Goal: Navigation & Orientation: Find specific page/section

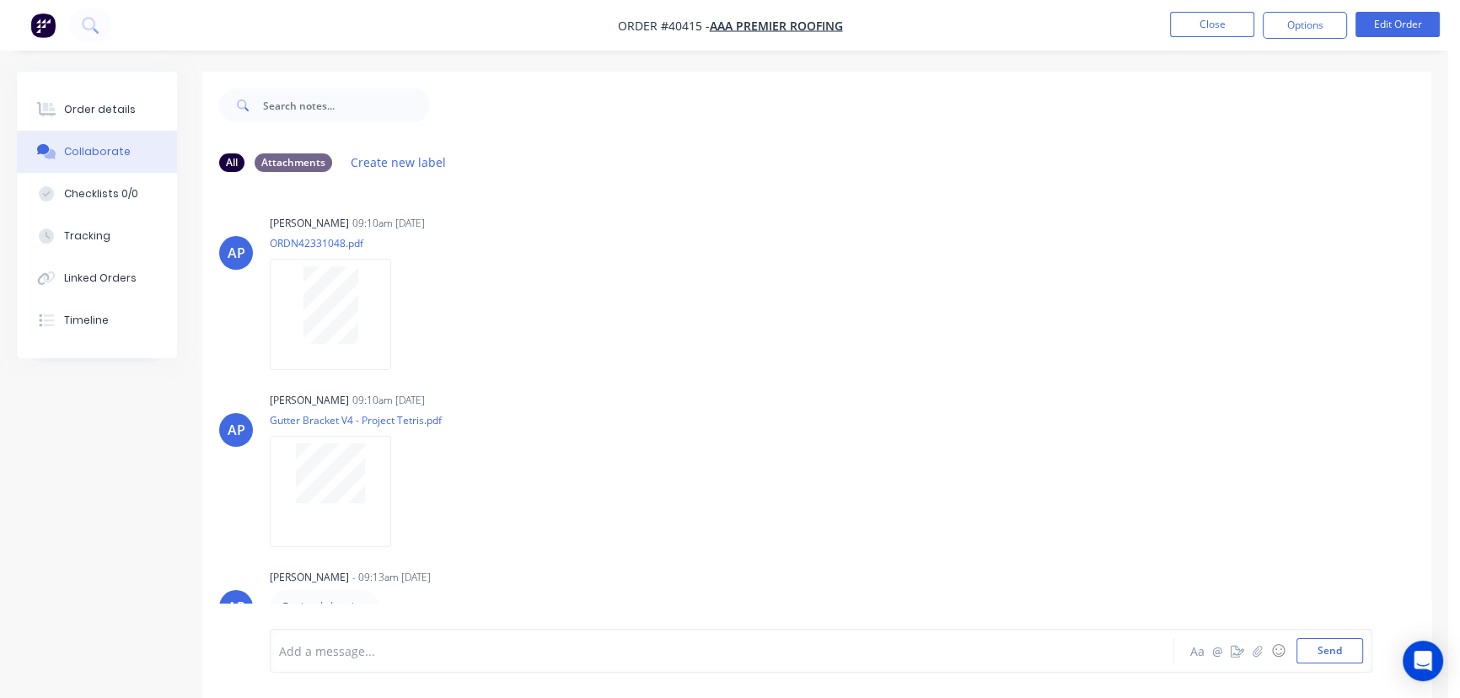
scroll to position [1632, 0]
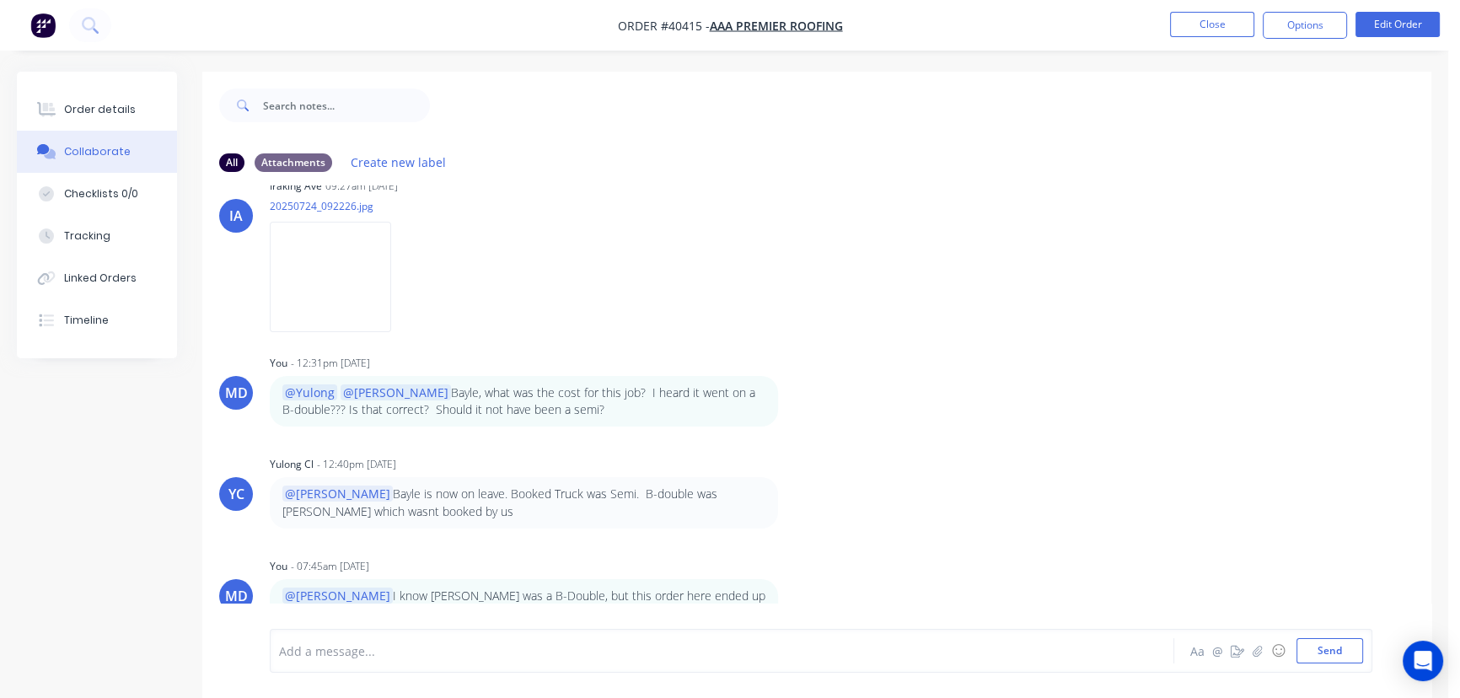
drag, startPoint x: 1208, startPoint y: 8, endPoint x: 1130, endPoint y: 28, distance: 79.9
click at [1205, 13] on nav "Order #40415 - AAA Premier Roofing Close Options Edit Order" at bounding box center [730, 25] width 1460 height 51
click at [1219, 20] on button "Close" at bounding box center [1212, 24] width 84 height 25
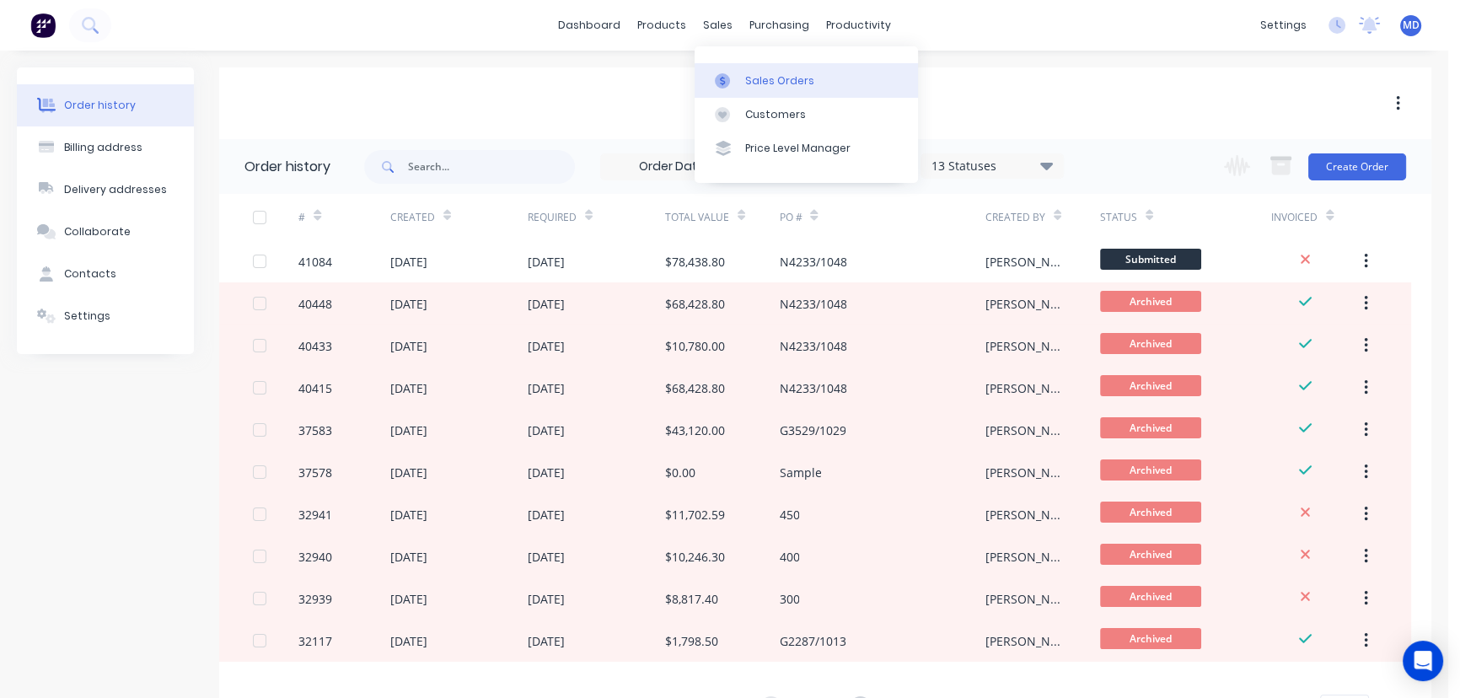
click at [775, 88] on div "Sales Orders" at bounding box center [779, 80] width 69 height 15
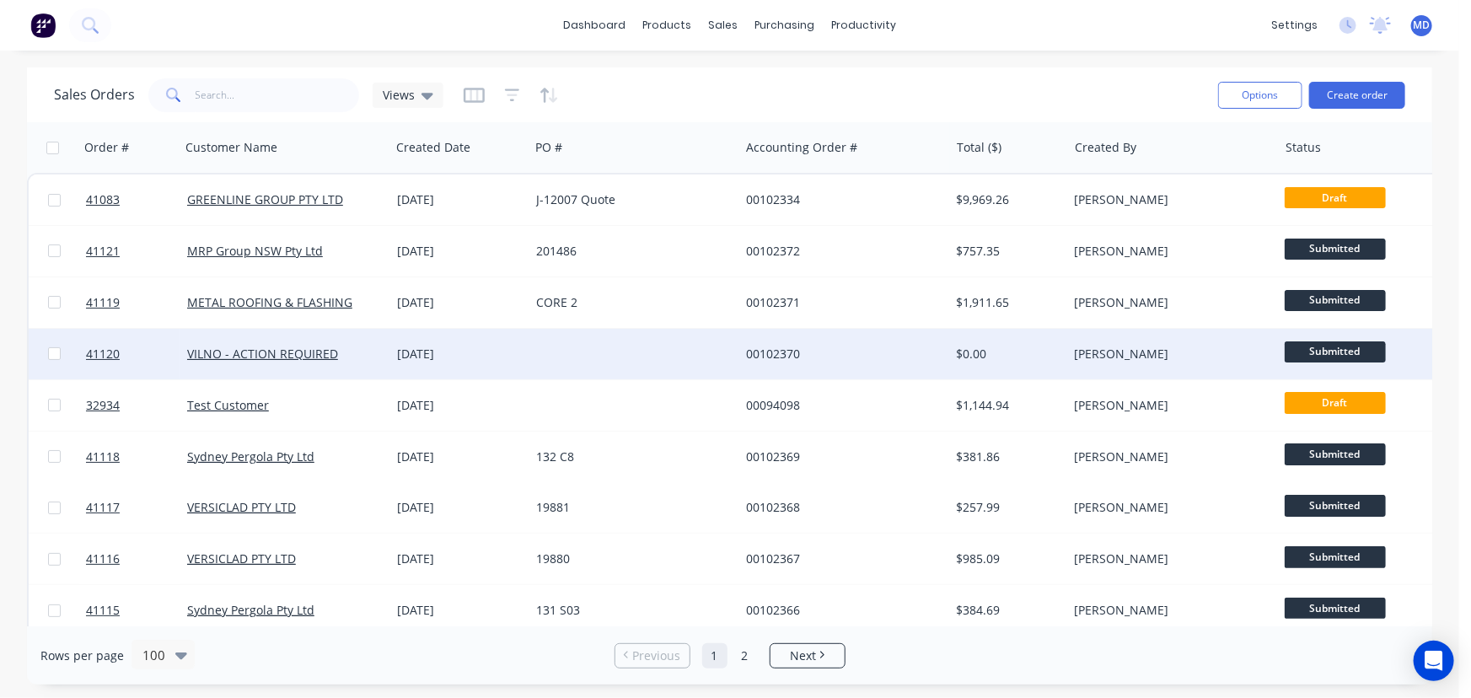
click at [562, 355] on div at bounding box center [634, 354] width 210 height 51
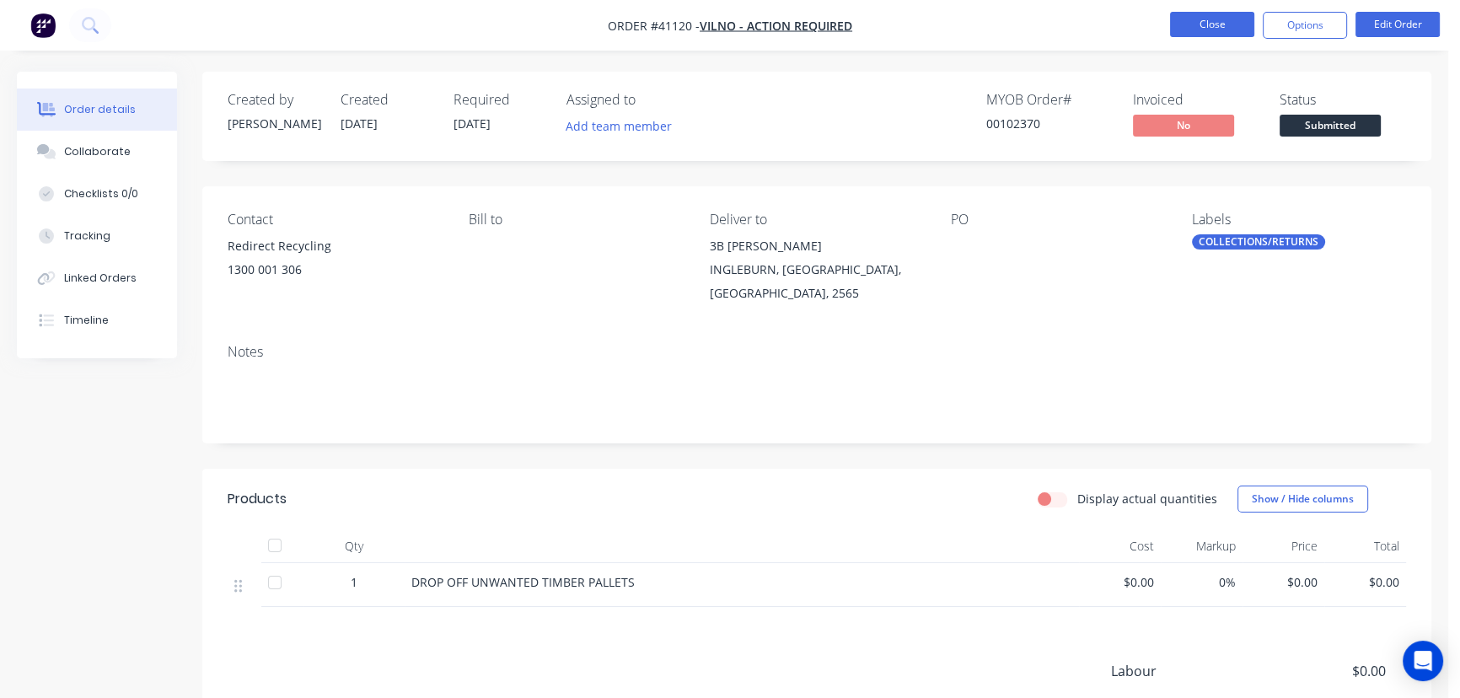
click at [1201, 22] on button "Close" at bounding box center [1212, 24] width 84 height 25
